Goal: Find contact information: Obtain details needed to contact an individual or organization

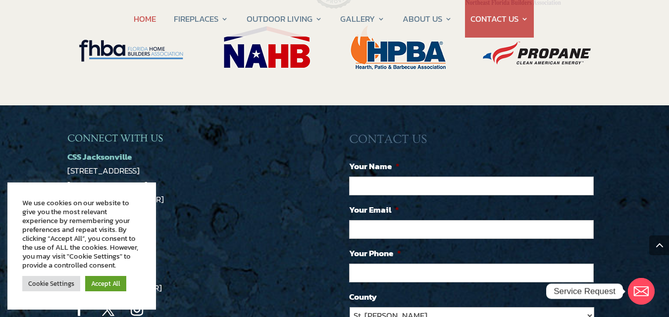
scroll to position [2289, 0]
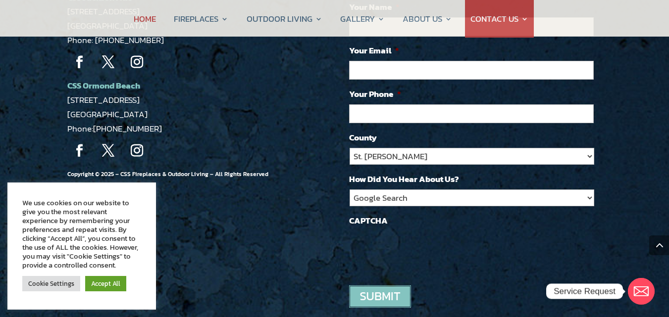
click at [245, 204] on div "CONNECT WITH US CSS Jacksonville [STREET_ADDRESS] Phone: [PHONE_NUMBER] Follow …" at bounding box center [334, 151] width 535 height 356
drag, startPoint x: 165, startPoint y: 78, endPoint x: 94, endPoint y: 76, distance: 70.8
click at [94, 79] on p "CSS Ormond Beach [STREET_ADDRESS] Phone: [PHONE_NUMBER]" at bounding box center [193, 107] width 253 height 57
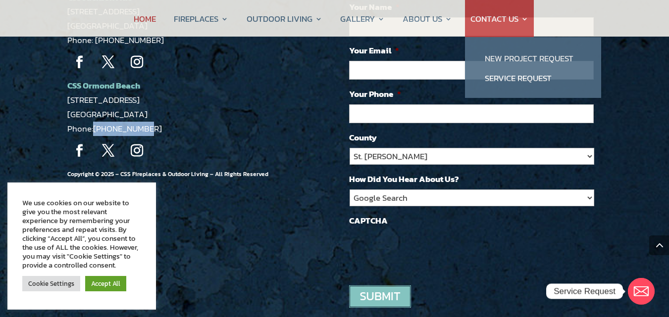
copy link "[PHONE_NUMBER]"
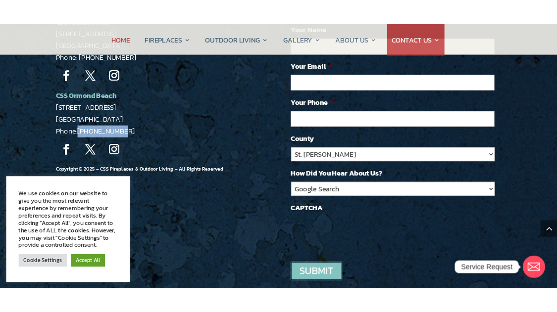
scroll to position [2201, 0]
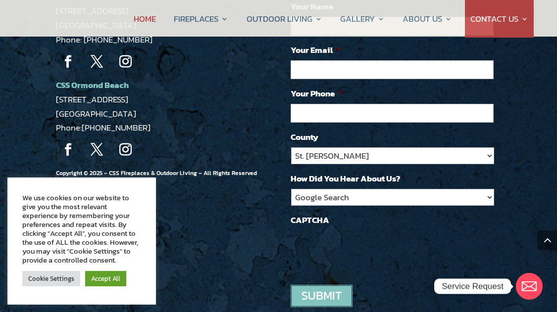
click at [135, 145] on div "CONNECT WITH US CSS Jacksonville [STREET_ADDRESS] Phone: [PHONE_NUMBER] Follow …" at bounding box center [279, 150] width 446 height 356
drag, startPoint x: 146, startPoint y: 76, endPoint x: 89, endPoint y: 77, distance: 57.0
click at [81, 78] on p "CSS Ormond Beach [STREET_ADDRESS] Phone: [PHONE_NUMBER]" at bounding box center [161, 106] width 210 height 57
copy span "[PHONE_NUMBER]"
click at [227, 185] on div "CONNECT WITH US CSS Jacksonville [STREET_ADDRESS] Phone: [PHONE_NUMBER] Follow …" at bounding box center [279, 150] width 446 height 356
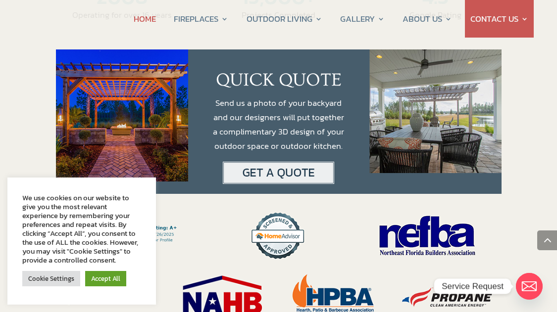
scroll to position [1557, 0]
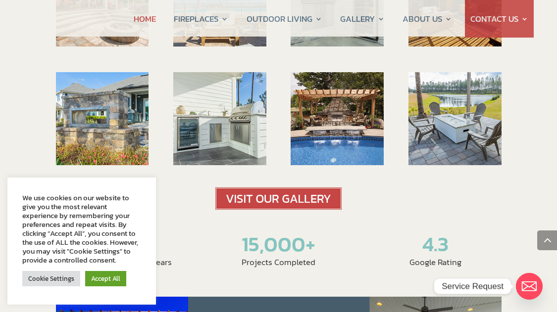
click at [168, 188] on div at bounding box center [279, 199] width 446 height 22
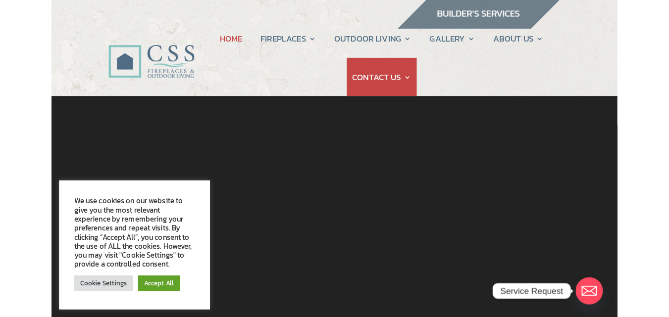
scroll to position [0, 0]
